Goal: Task Accomplishment & Management: Manage account settings

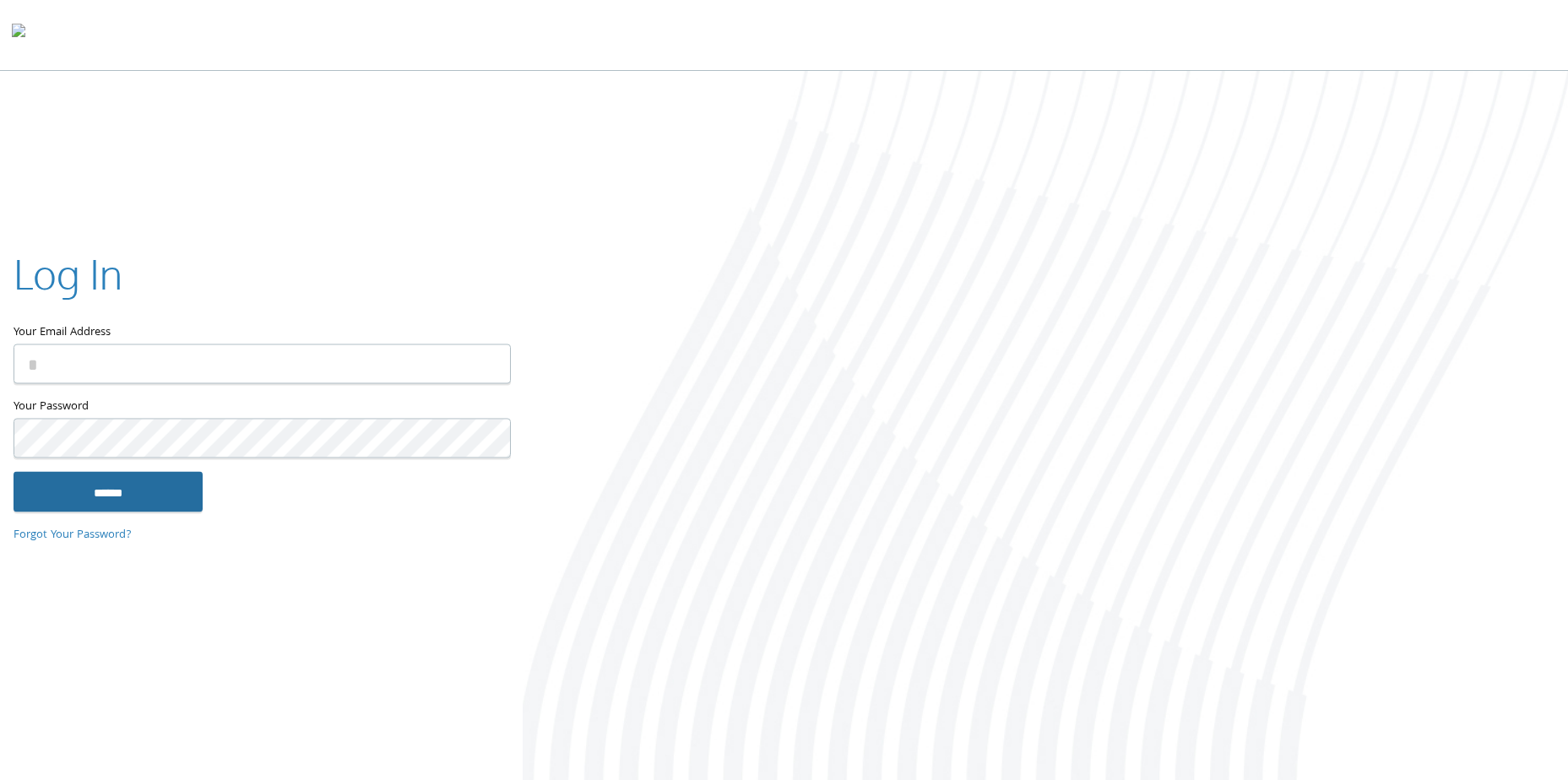
type input "**********"
click at [54, 502] on input "******" at bounding box center [108, 492] width 189 height 40
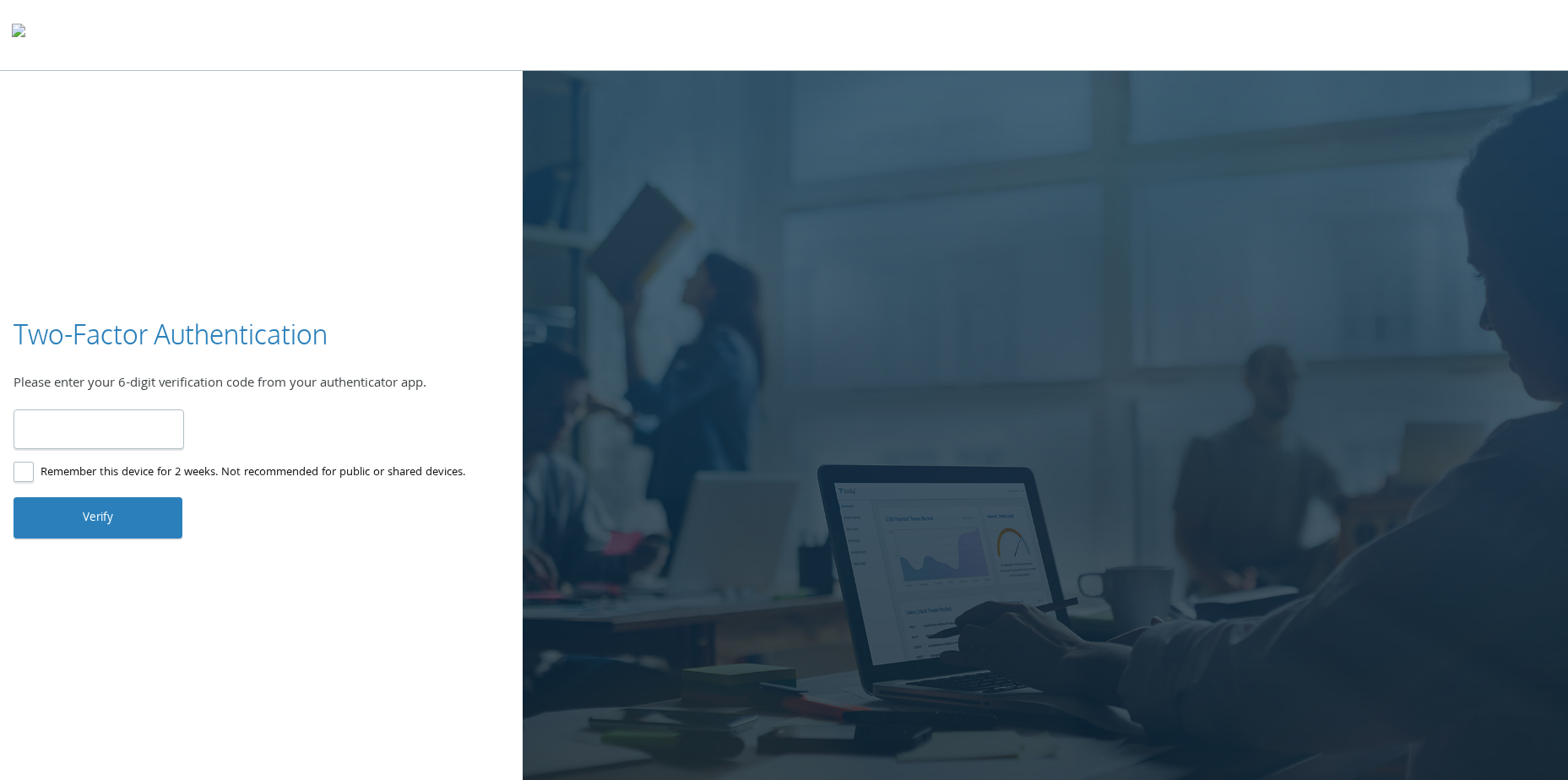
type input "******"
